Goal: Use online tool/utility

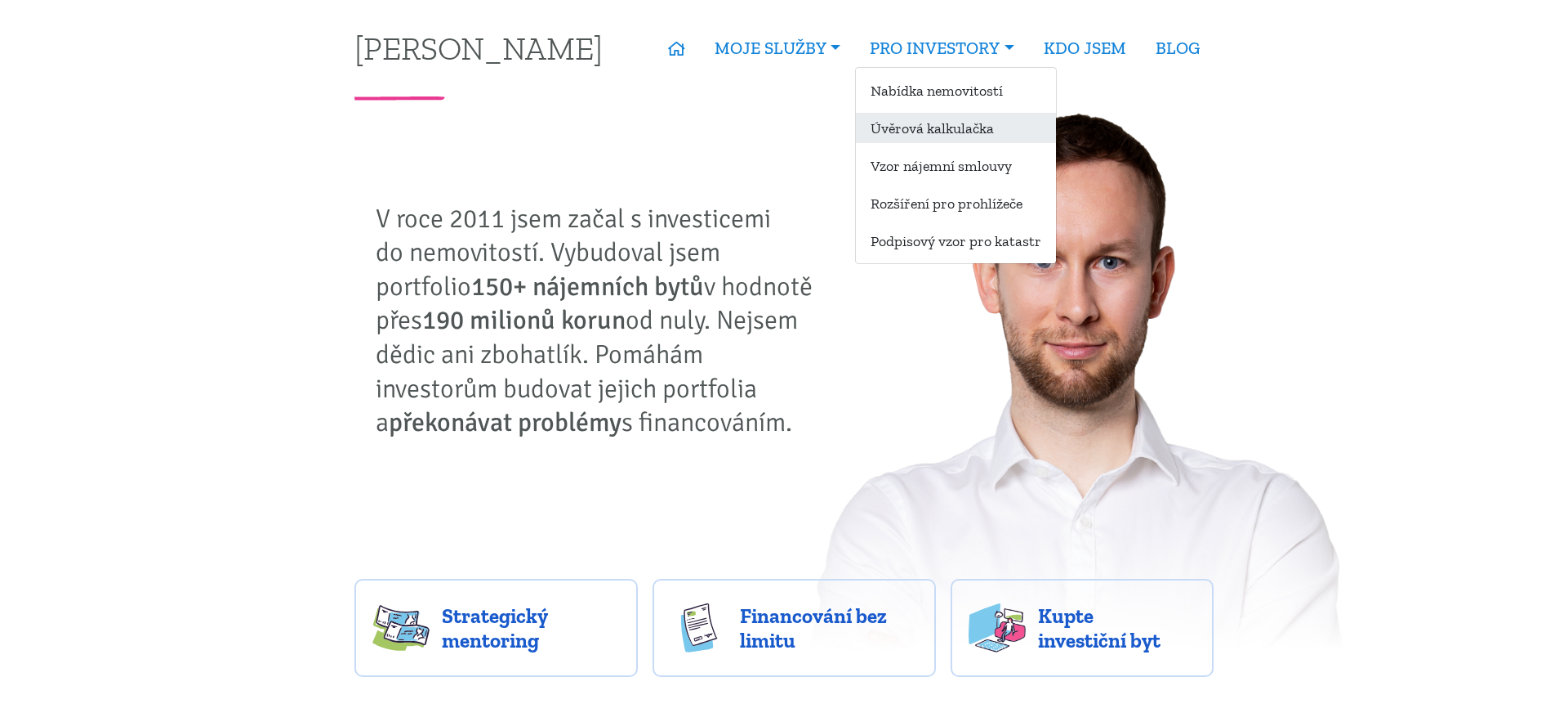
click at [966, 135] on link "Úvěrová kalkulačka" at bounding box center [956, 128] width 200 height 31
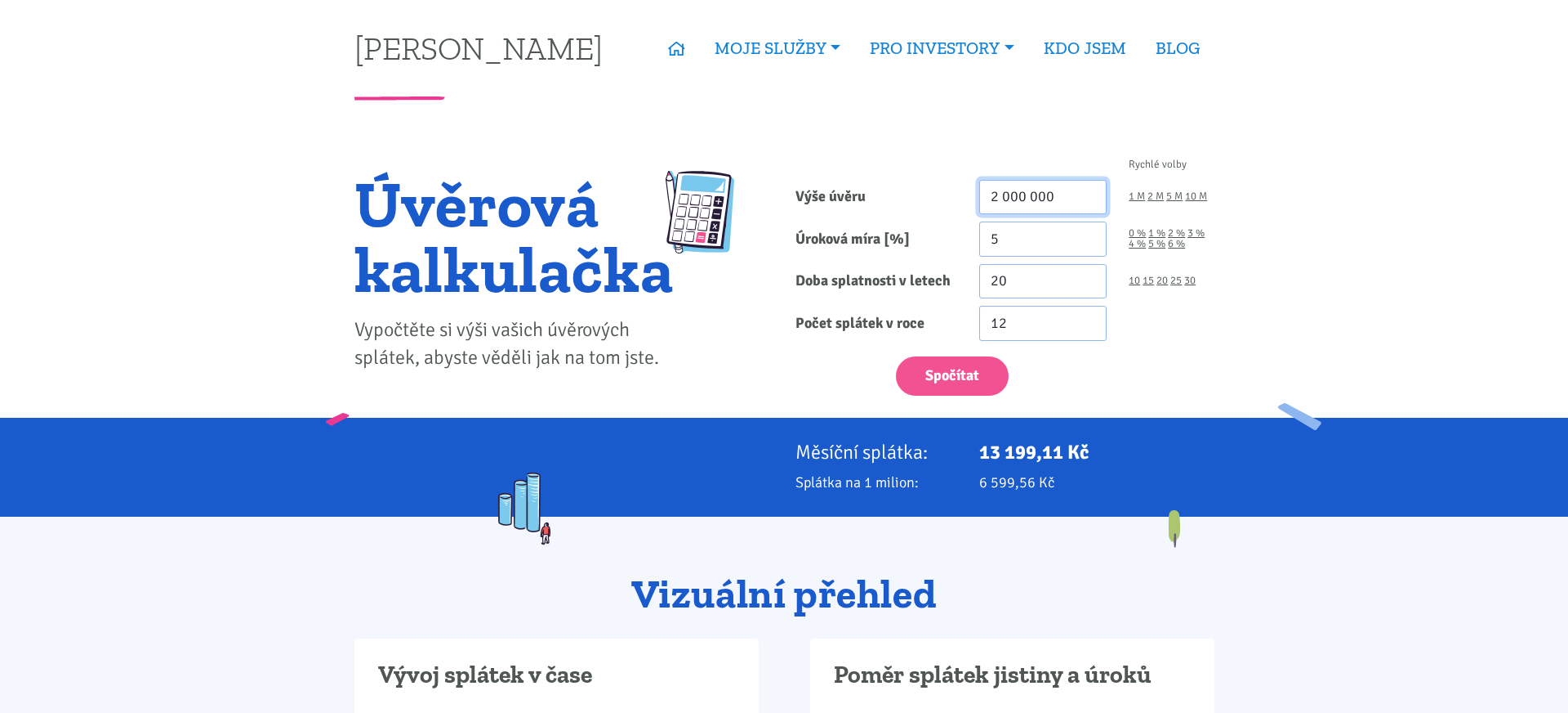
drag, startPoint x: 1023, startPoint y: 196, endPoint x: 950, endPoint y: 196, distance: 73.0
click at [950, 196] on div "Výše úvěru 2 000 000 1 M 2 M 5 M 10 M" at bounding box center [1004, 197] width 441 height 35
type input "1 000 000"
drag, startPoint x: 1033, startPoint y: 226, endPoint x: 977, endPoint y: 235, distance: 56.7
click at [977, 235] on div "5" at bounding box center [1043, 239] width 150 height 35
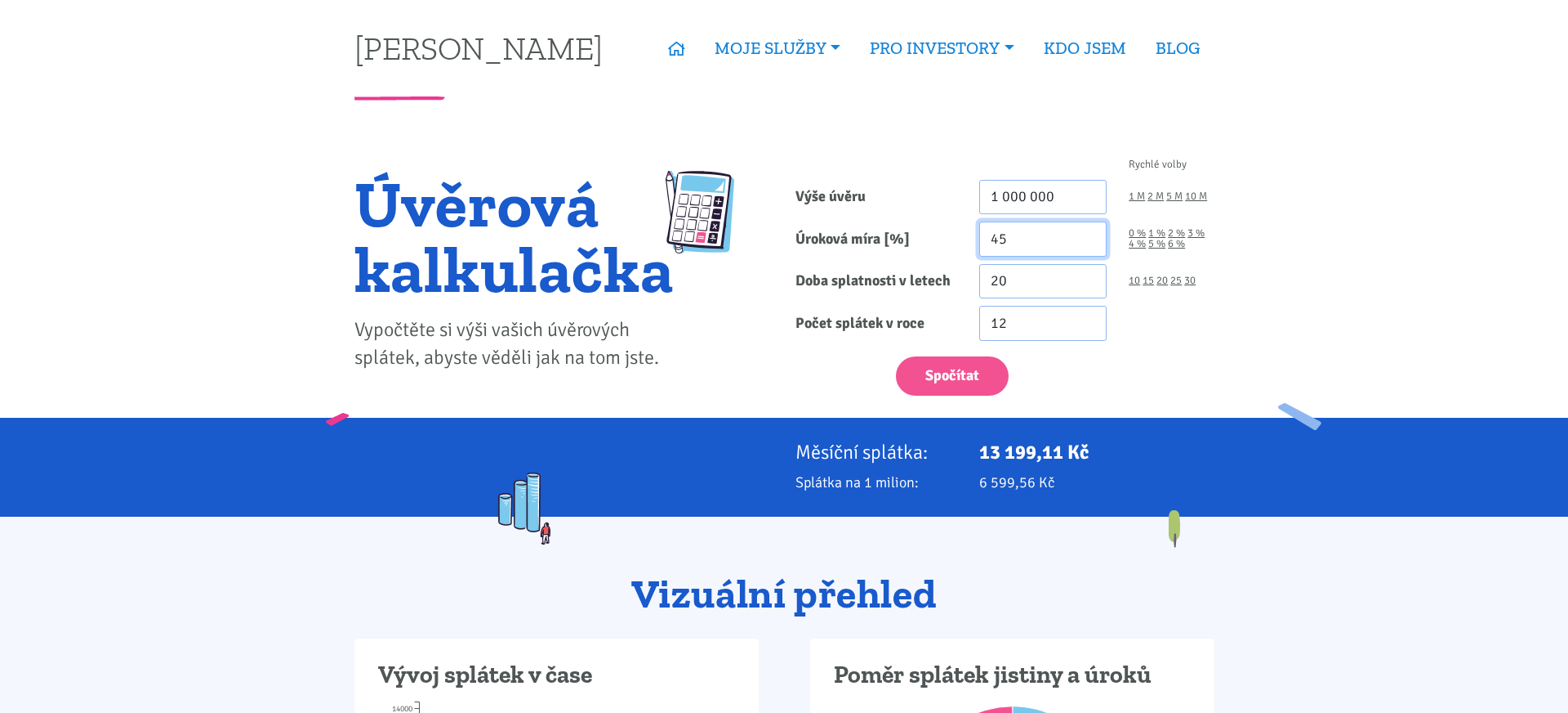
click at [1040, 240] on input "45" at bounding box center [1043, 239] width 128 height 35
type input "4.19"
drag, startPoint x: 1018, startPoint y: 282, endPoint x: 959, endPoint y: 274, distance: 59.5
click at [959, 274] on div "Doba splatnosti v letech 20 10 15 20 25 30" at bounding box center [1004, 281] width 441 height 35
type input "30"
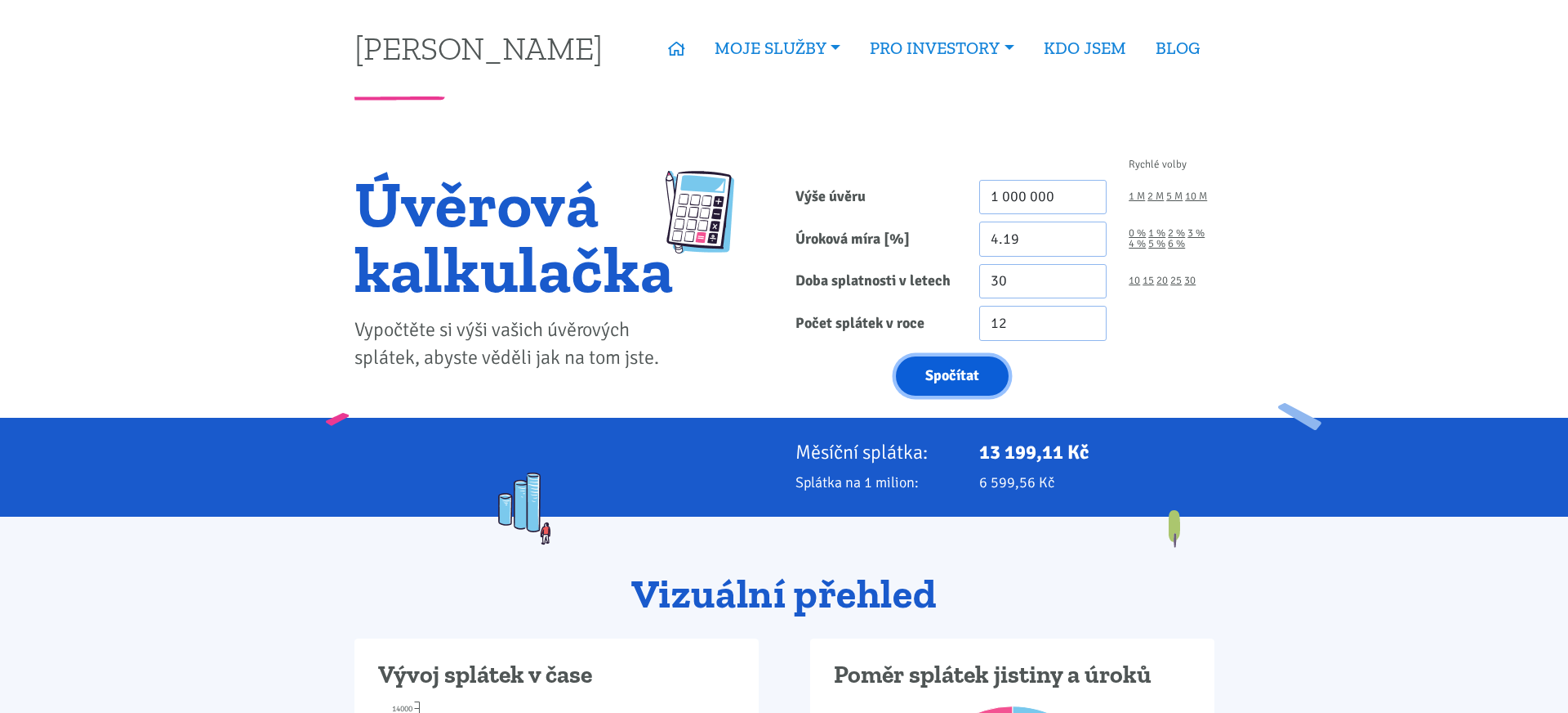
click at [953, 383] on button "Spočítat" at bounding box center [952, 376] width 113 height 40
type input "1000000"
